Goal: Check status

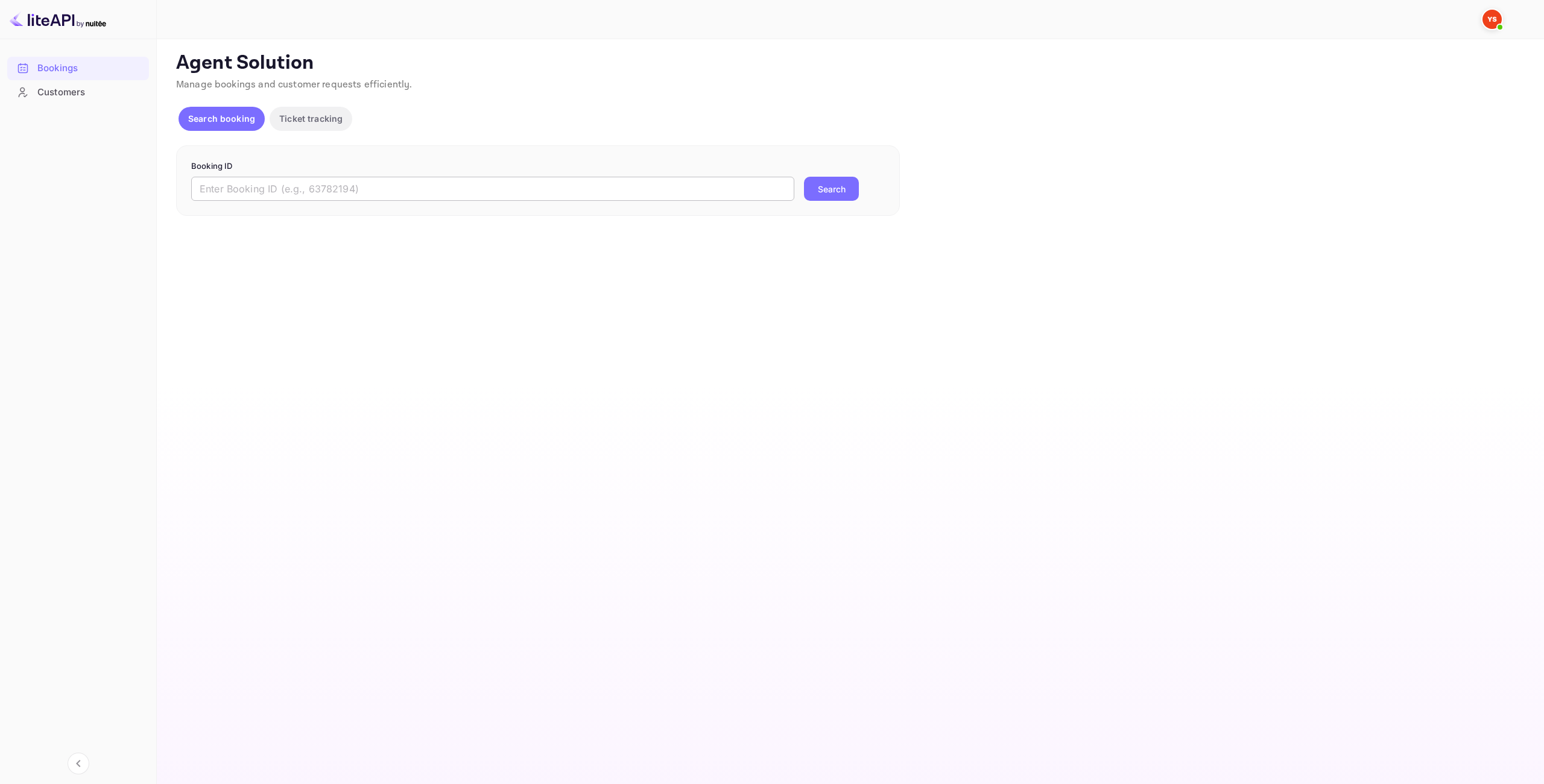
click at [496, 190] on input "text" at bounding box center [493, 189] width 603 height 24
drag, startPoint x: 736, startPoint y: 180, endPoint x: 0, endPoint y: 213, distance: 736.7
click at [0, 213] on div "Bookings Customers Now you can check your travel website directly from the link…" at bounding box center [772, 392] width 1544 height 784
paste input "9932144"
type input "9932144"
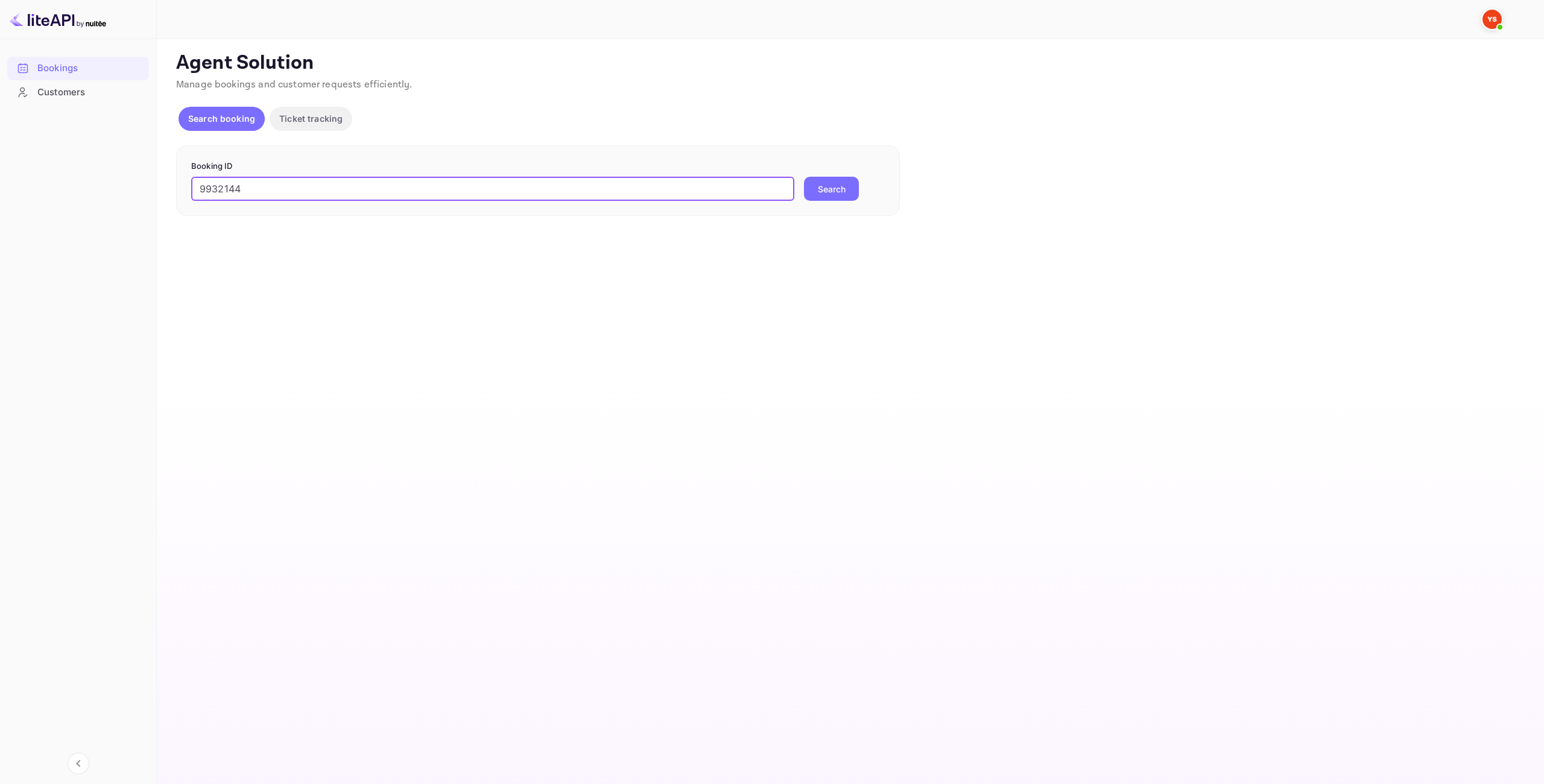
click at [842, 182] on button "Search" at bounding box center [831, 189] width 55 height 24
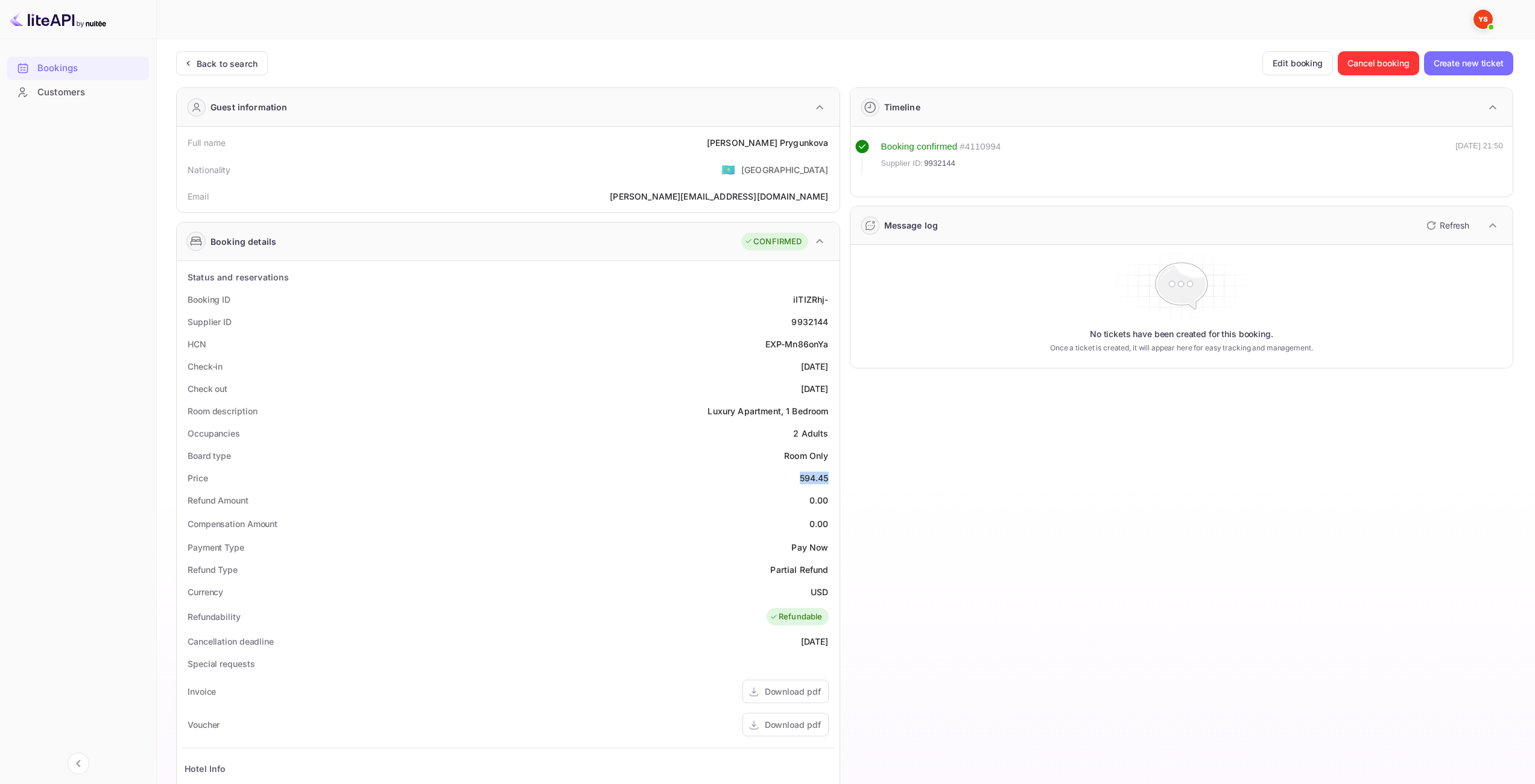
drag, startPoint x: 803, startPoint y: 479, endPoint x: 830, endPoint y: 475, distance: 27.3
click at [830, 475] on div "Price 594.45" at bounding box center [508, 478] width 653 height 23
copy div "594.45"
drag, startPoint x: 809, startPoint y: 590, endPoint x: 833, endPoint y: 591, distance: 24.0
click at [833, 591] on div "Currency USD" at bounding box center [508, 592] width 653 height 23
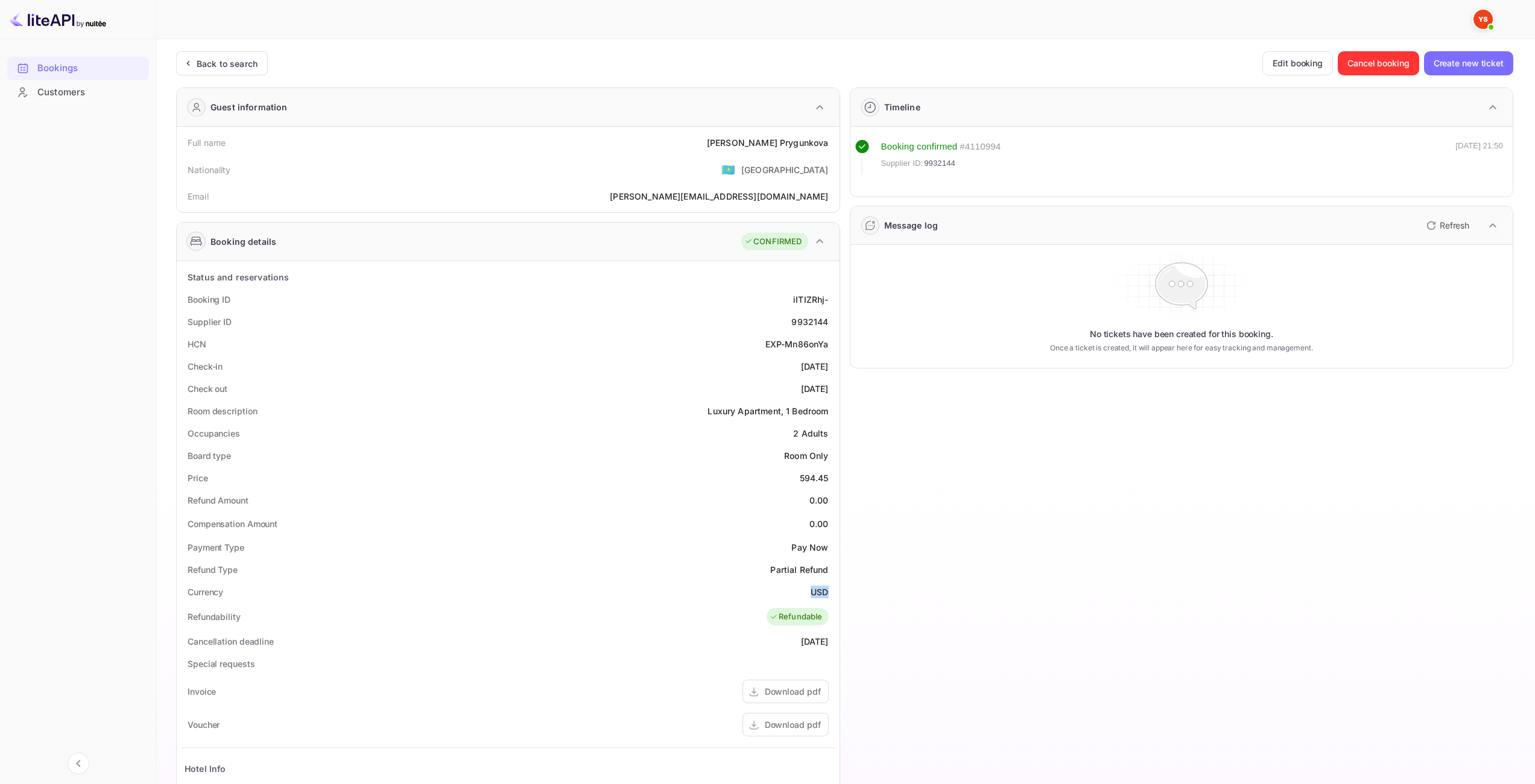
copy div "USD"
drag, startPoint x: 738, startPoint y: 140, endPoint x: 838, endPoint y: 142, distance: 100.0
click at [838, 142] on div "Full name [PERSON_NAME] Nationality 🇰🇿 [DEMOGRAPHIC_DATA] Email [PERSON_NAME][E…" at bounding box center [508, 169] width 663 height 86
copy div "[PERSON_NAME]"
